Goal: Transaction & Acquisition: Purchase product/service

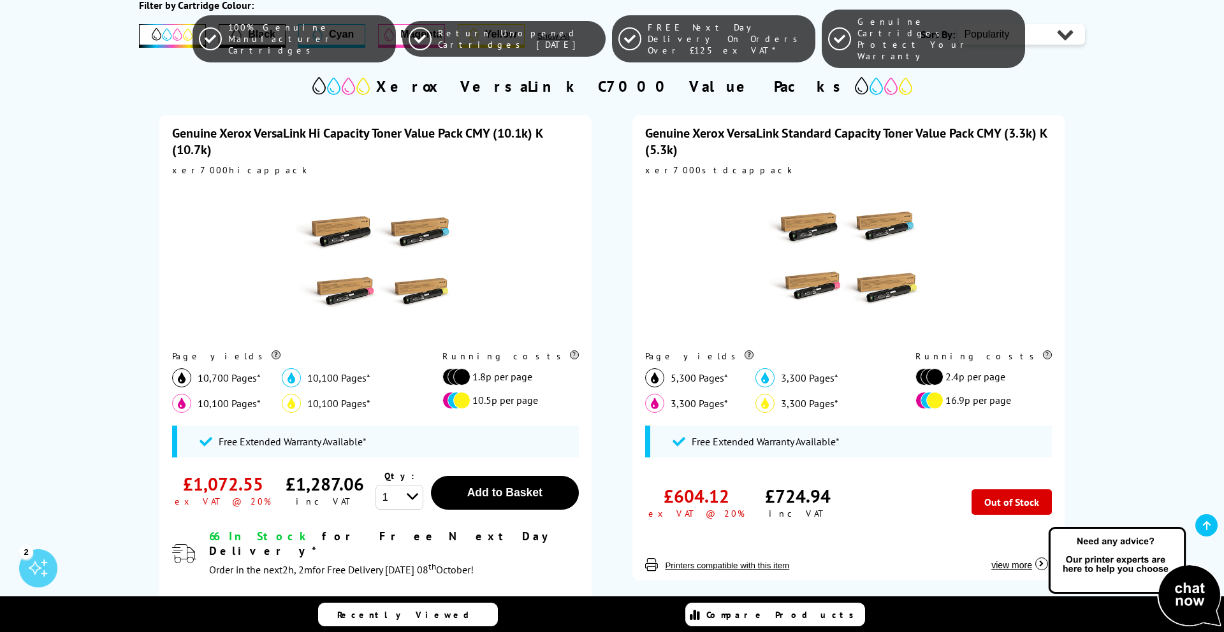
scroll to position [302, 0]
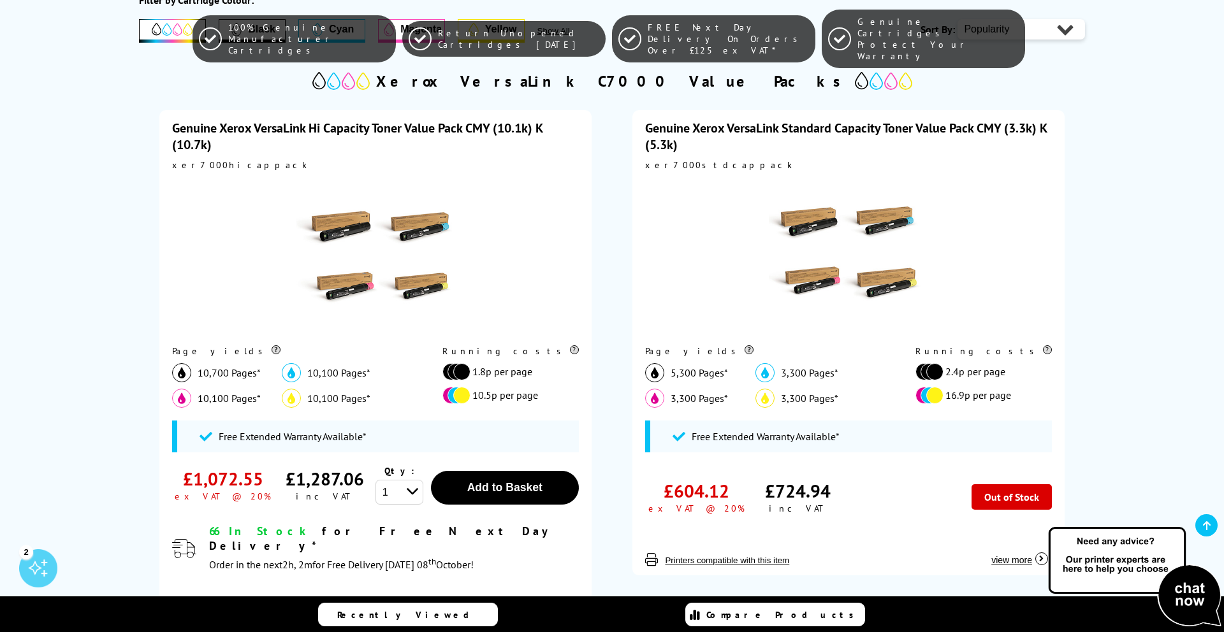
click at [704, 128] on link "Genuine Xerox VersaLink Standard Capacity Toner Value Pack CMY (3.3k) K (5.3k)" at bounding box center [846, 136] width 402 height 33
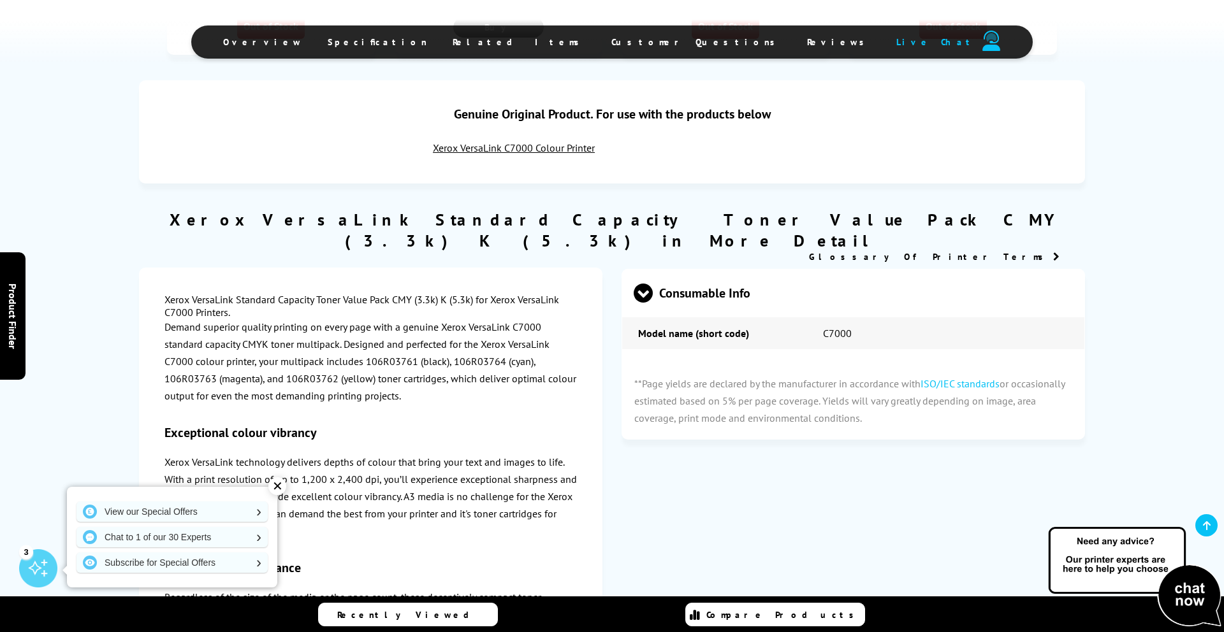
scroll to position [858, 0]
drag, startPoint x: 367, startPoint y: 338, endPoint x: 413, endPoint y: 338, distance: 46.5
click at [413, 338] on p "Demand superior quality printing on every page with a genuine Xerox VersaLink C…" at bounding box center [370, 361] width 413 height 87
copy p "106R03761"
